Goal: Information Seeking & Learning: Learn about a topic

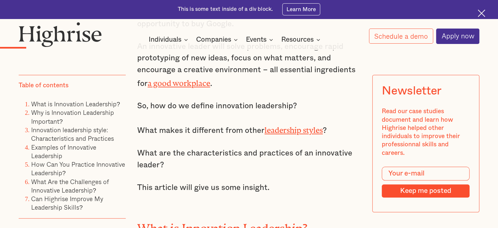
scroll to position [698, 0]
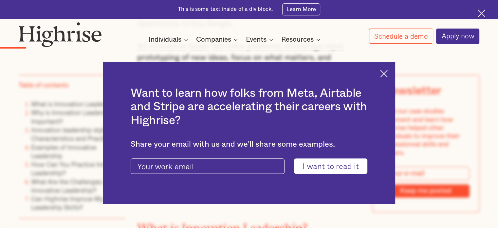
click at [388, 74] on img at bounding box center [384, 74] width 8 height 8
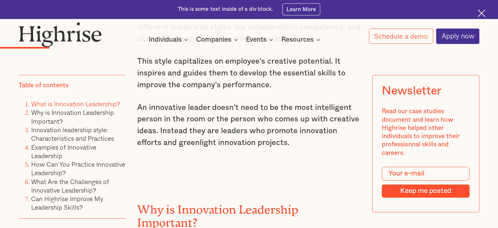
scroll to position [938, 0]
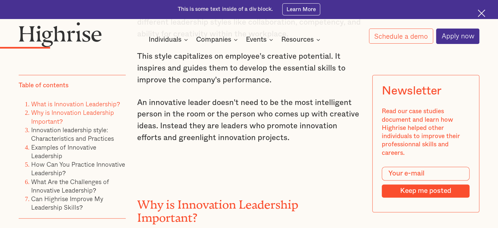
click at [52, 122] on link "Why is Innovation Leadership Important?" at bounding box center [72, 117] width 83 height 18
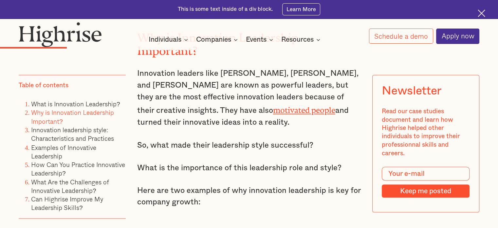
scroll to position [1104, 0]
click at [45, 202] on link "Can Highrise Improve My Leadership Skills?" at bounding box center [67, 203] width 72 height 18
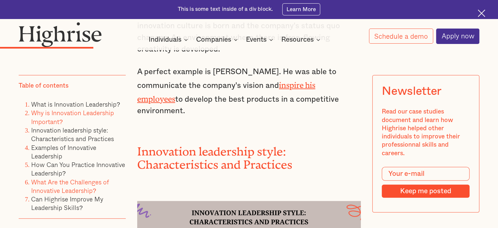
click at [51, 185] on link "What Are the Challenges of Innovative Leadership?" at bounding box center [70, 186] width 78 height 18
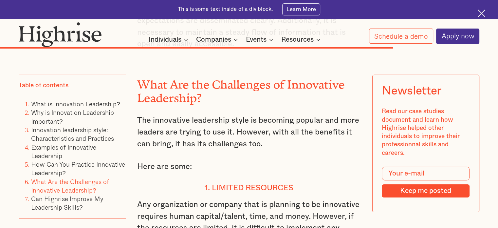
scroll to position [4574, 0]
click at [49, 166] on link "How Can You Practice Innovative Leadership?" at bounding box center [78, 168] width 94 height 18
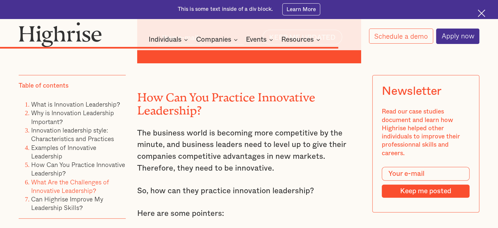
scroll to position [4001, 0]
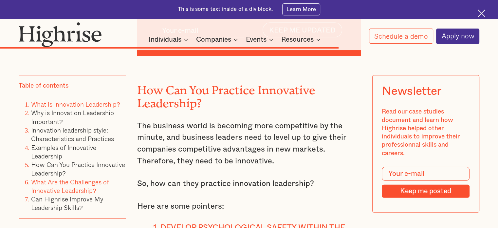
click at [79, 103] on link "What is Innovation Leadership?" at bounding box center [75, 103] width 89 height 9
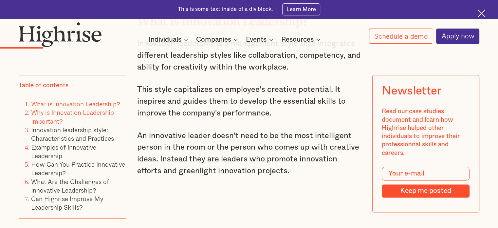
scroll to position [902, 0]
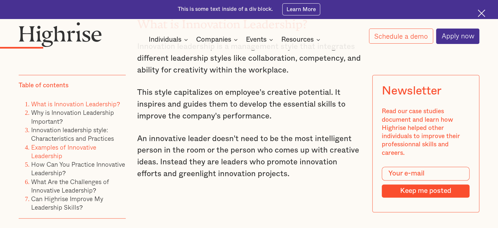
click at [45, 148] on link "Examples of Innovative Leadership" at bounding box center [63, 151] width 65 height 18
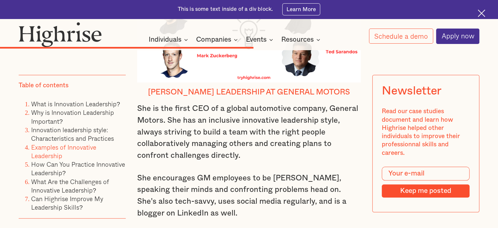
scroll to position [3082, 0]
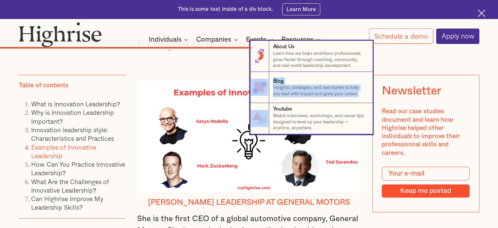
drag, startPoint x: 28, startPoint y: 97, endPoint x: 40, endPoint y: 106, distance: 14.9
click at [40, 106] on nav "8 About Us Learn how we helps ambitious professionals grow faster through coach…" at bounding box center [249, 87] width 498 height 93
click at [0, 99] on nav "8 About Us Learn how we helps ambitious professionals grow faster through coach…" at bounding box center [249, 87] width 498 height 93
drag, startPoint x: 31, startPoint y: 104, endPoint x: 50, endPoint y: 115, distance: 22.2
click at [50, 115] on nav "8 About Us Learn how we helps ambitious professionals grow faster through coach…" at bounding box center [249, 87] width 498 height 93
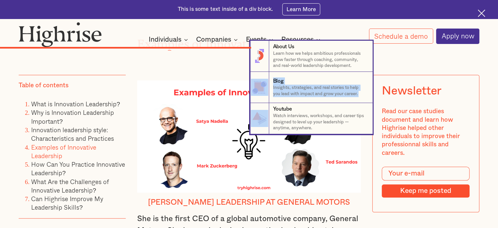
click at [0, 116] on nav "8 About Us Learn how we helps ambitious professionals grow faster through coach…" at bounding box center [249, 87] width 498 height 93
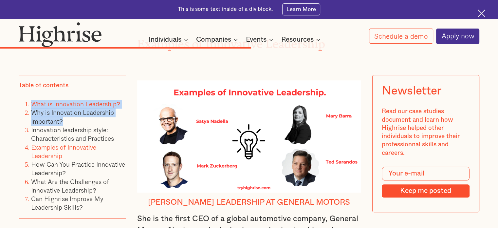
drag, startPoint x: 66, startPoint y: 123, endPoint x: 33, endPoint y: 107, distance: 37.4
click at [33, 107] on ol "What is Innovation Leadership? Why is Innovation Leadership Important? Innovati…" at bounding box center [72, 156] width 107 height 112
copy ol "What is Innovation Leadership? Why is Innovation Leadership Important?"
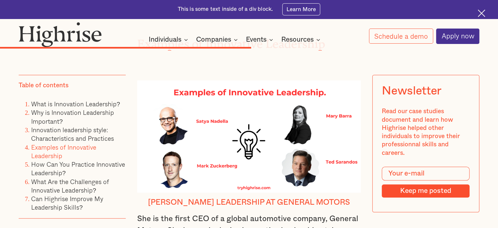
click at [4, 127] on div "Table of contents What is Innovation Leadership? Why is Innovation Leadership I…" at bounding box center [249, 14] width 498 height 5148
click at [80, 134] on li "Innovation leadership style: Characteristics and Practices" at bounding box center [78, 133] width 95 height 17
click at [80, 132] on link "Innovation leadership style: Characteristics and Practices" at bounding box center [72, 134] width 83 height 18
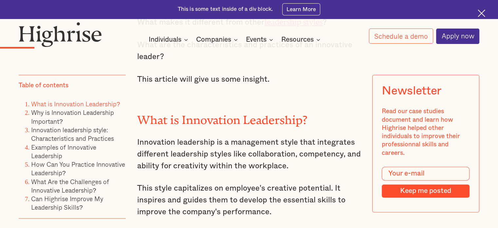
scroll to position [696, 0]
